Goal: Check status

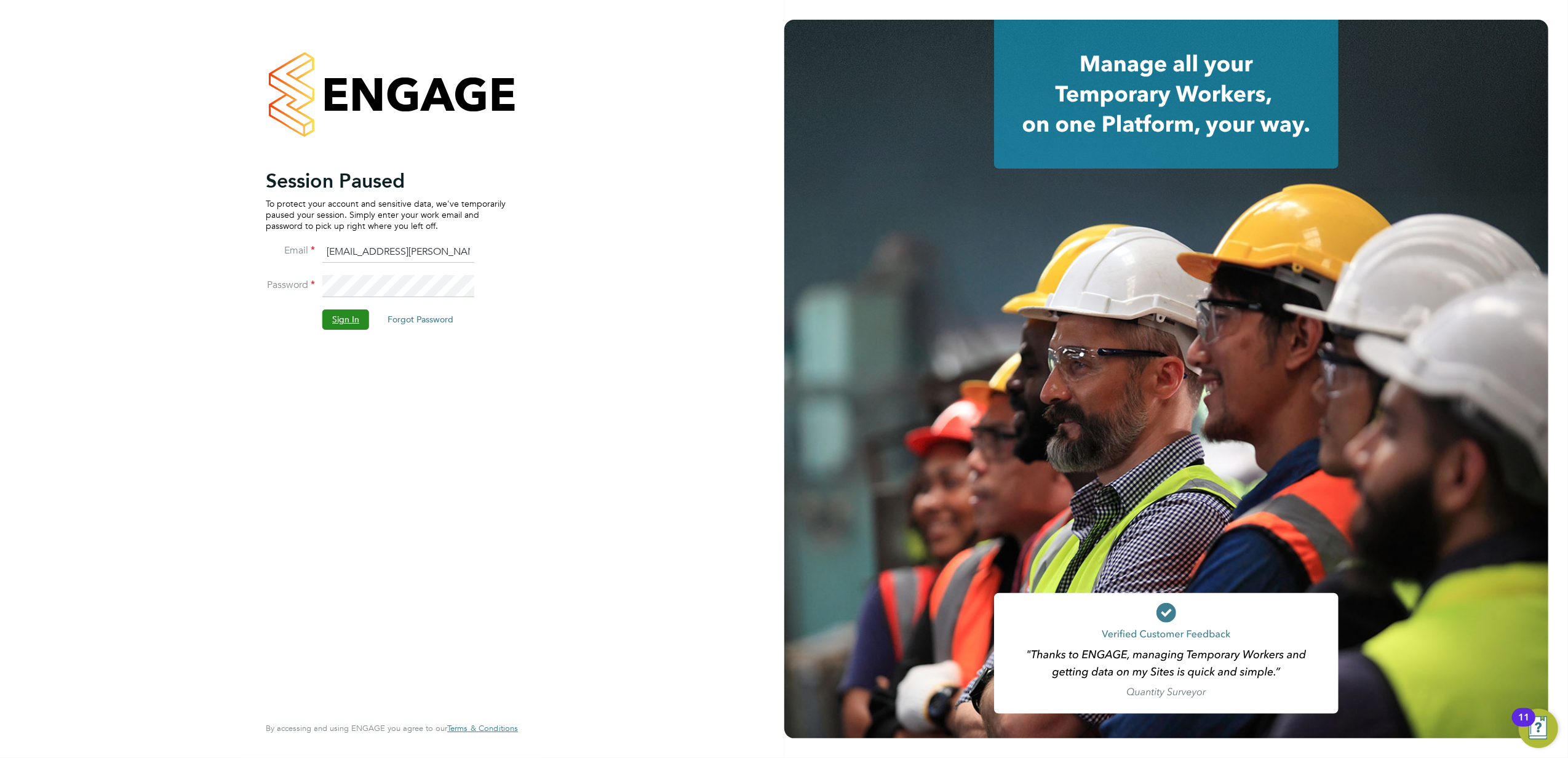
click at [346, 319] on button "Sign In" at bounding box center [346, 320] width 47 height 20
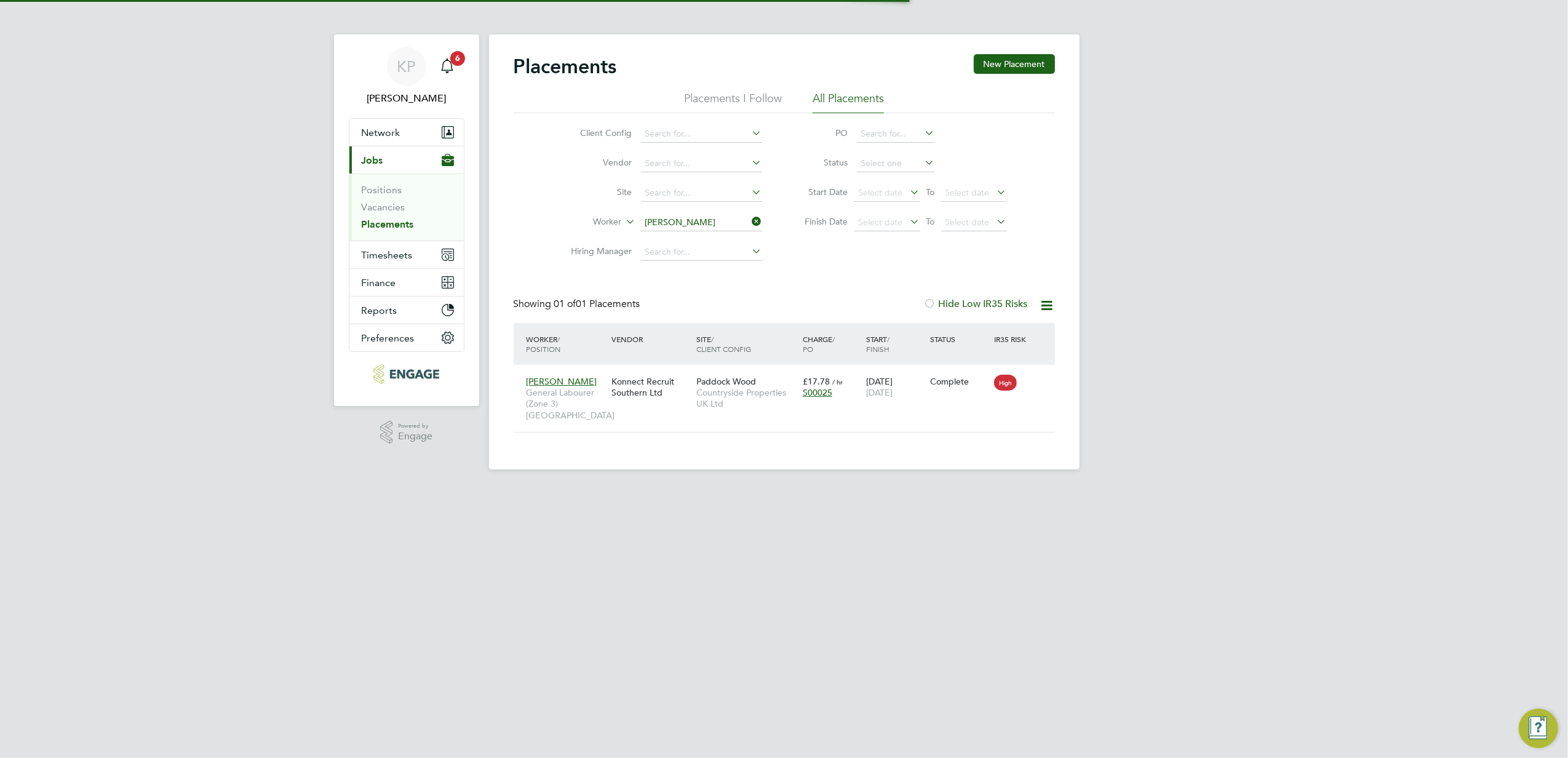
scroll to position [13, 58]
click at [695, 224] on input at bounding box center [701, 222] width 121 height 18
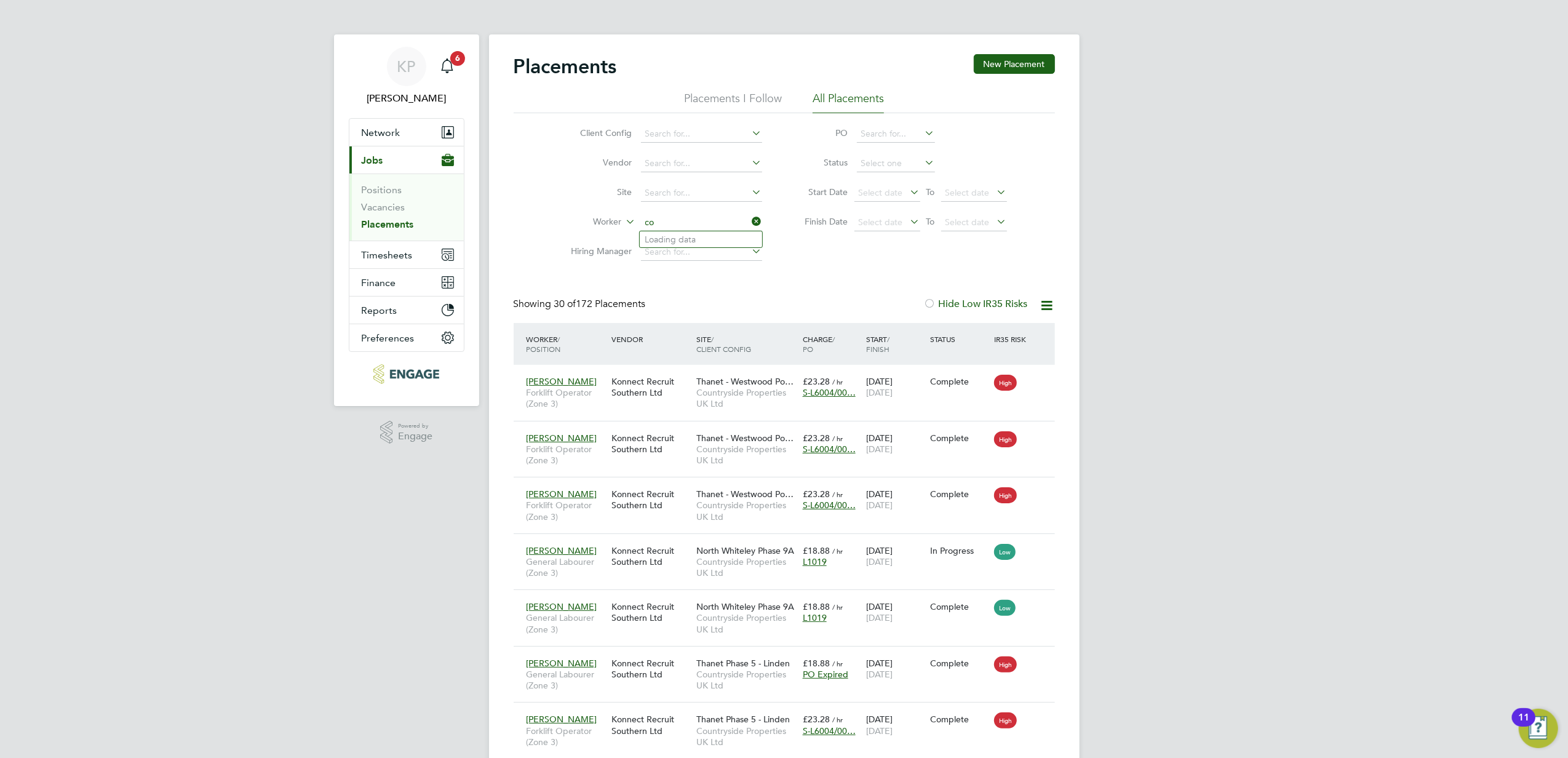
type input "c"
drag, startPoint x: 663, startPoint y: 228, endPoint x: 645, endPoint y: 230, distance: 18.1
click at [645, 230] on input "anth" at bounding box center [701, 222] width 121 height 18
type input "cadw"
